Goal: Check status: Check status

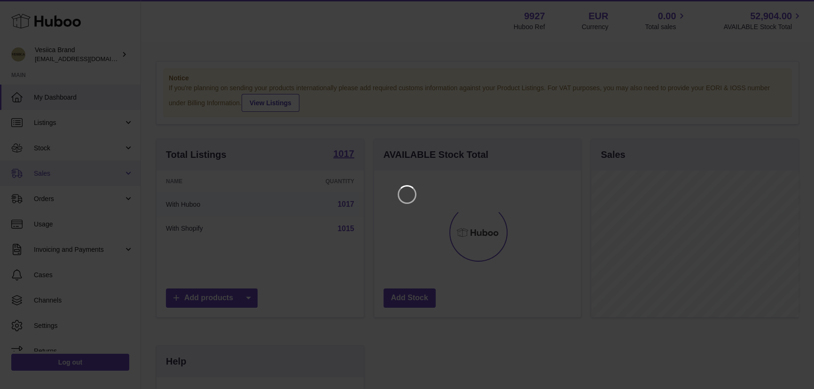
scroll to position [146, 209]
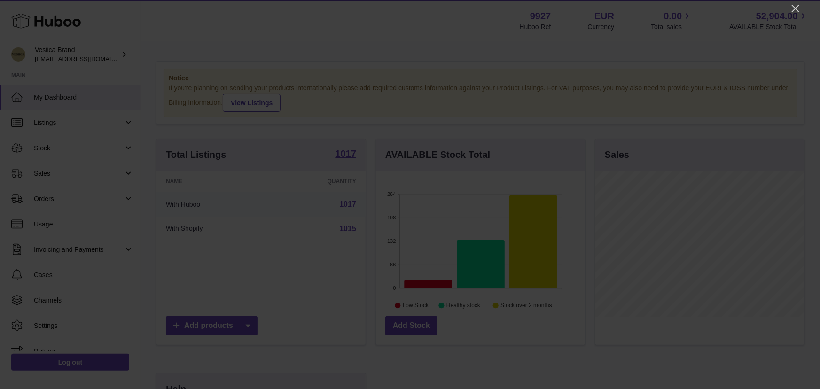
click at [798, 6] on icon "Close" at bounding box center [795, 8] width 11 height 11
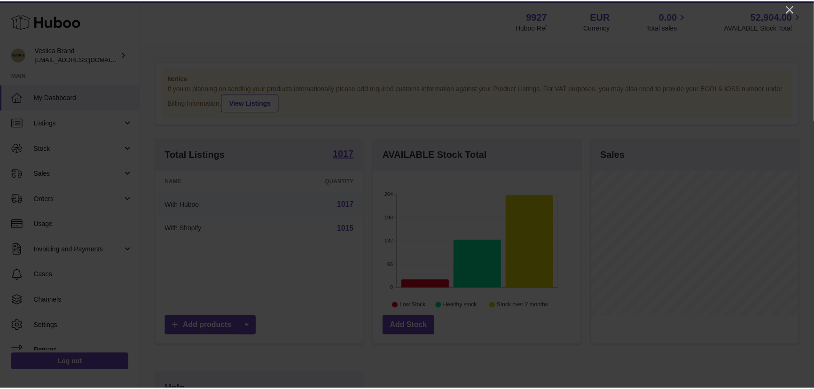
scroll to position [469549, 469488]
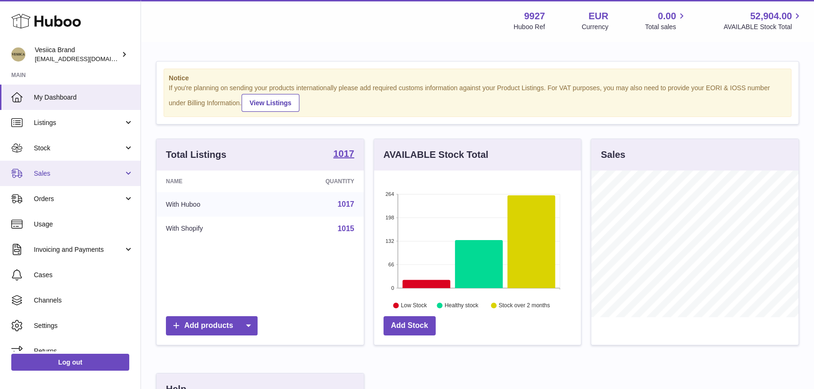
click at [57, 177] on span "Sales" at bounding box center [79, 173] width 90 height 9
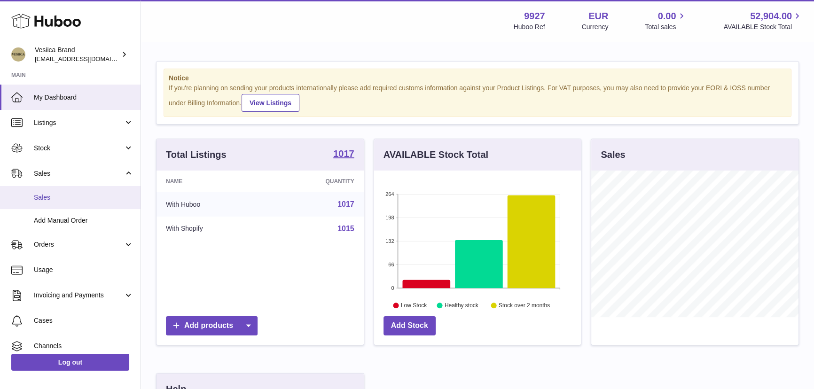
click at [56, 203] on link "Sales" at bounding box center [70, 197] width 140 height 23
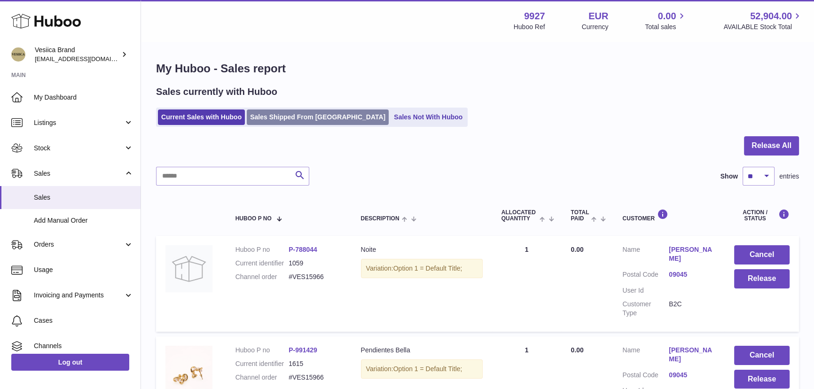
click at [290, 119] on link "Sales Shipped From [GEOGRAPHIC_DATA]" at bounding box center [318, 116] width 142 height 15
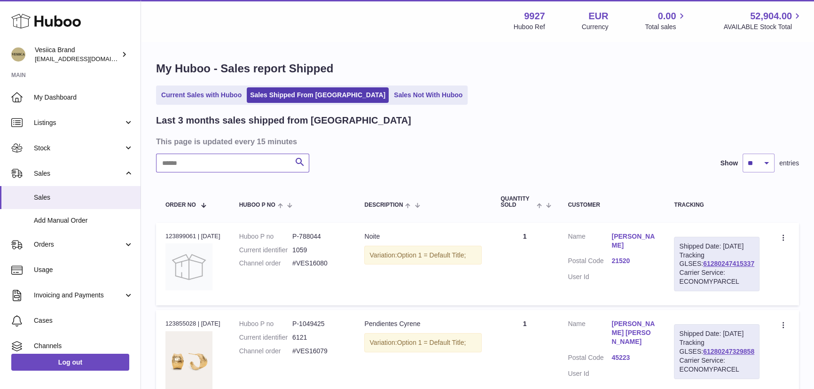
click at [183, 168] on input "text" at bounding box center [232, 163] width 153 height 19
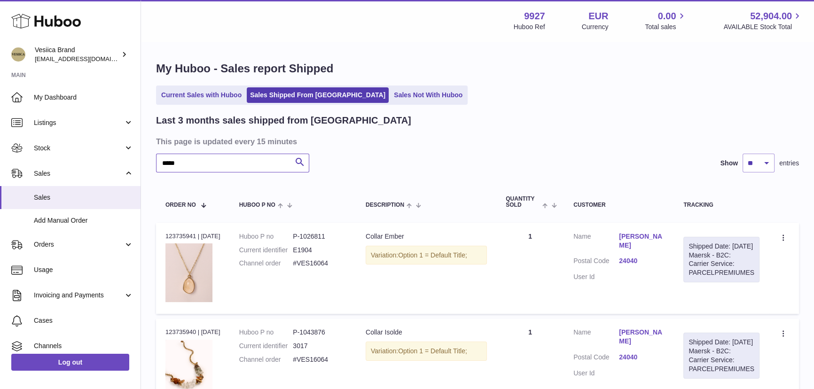
type input "*****"
drag, startPoint x: 193, startPoint y: 233, endPoint x: 178, endPoint y: 248, distance: 20.9
click at [164, 238] on td "Order no 123735941 | [DATE]" at bounding box center [193, 268] width 74 height 91
click at [193, 233] on div "Order no 123735941 | [DATE]" at bounding box center [192, 236] width 55 height 8
drag, startPoint x: 195, startPoint y: 234, endPoint x: 159, endPoint y: 236, distance: 35.7
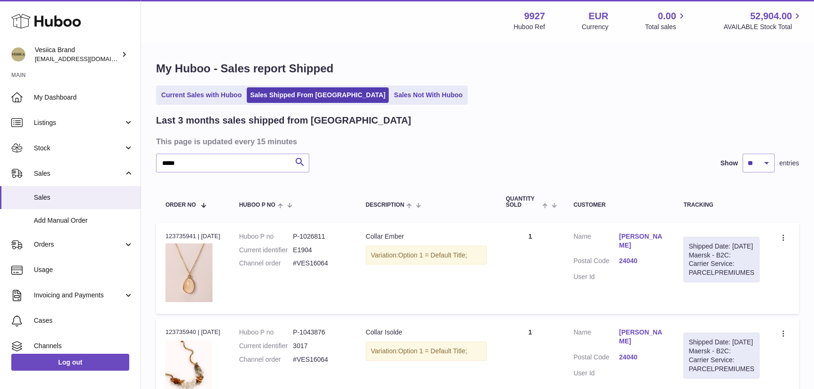
click at [159, 236] on td "Order no 123735941 | [DATE]" at bounding box center [193, 268] width 74 height 91
copy div "123735941"
